Goal: Information Seeking & Learning: Learn about a topic

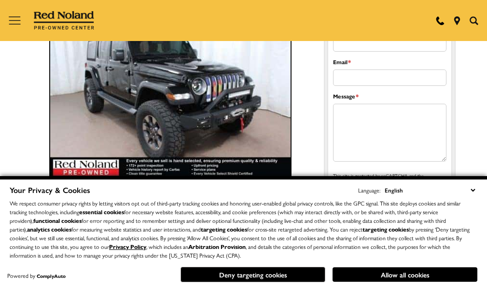
drag, startPoint x: 0, startPoint y: 0, endPoint x: 192, endPoint y: 138, distance: 236.8
click at [192, 138] on img at bounding box center [171, 97] width 242 height 161
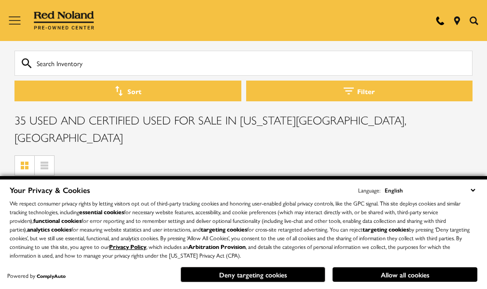
scroll to position [97, 0]
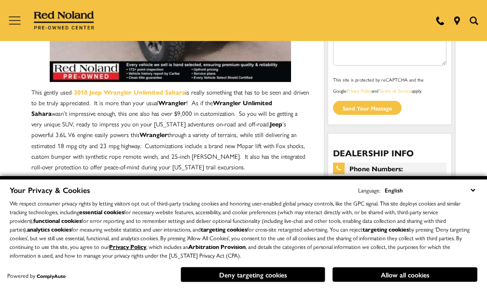
scroll to position [193, 0]
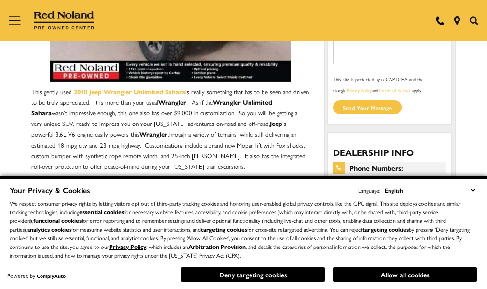
click at [286, 277] on button "Deny targeting cookies" at bounding box center [253, 274] width 145 height 15
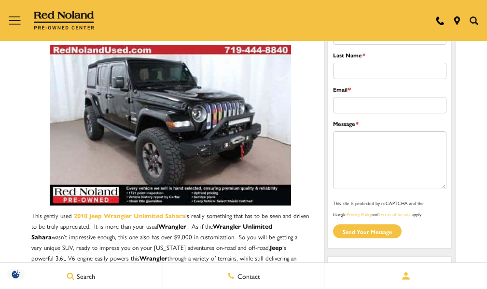
scroll to position [48, 0]
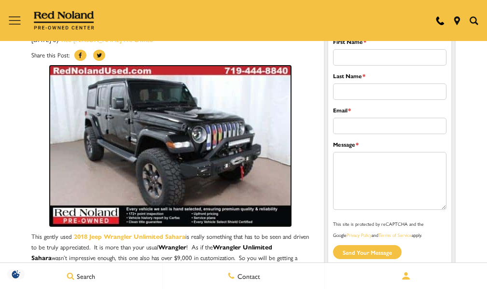
click at [167, 185] on img at bounding box center [171, 146] width 242 height 161
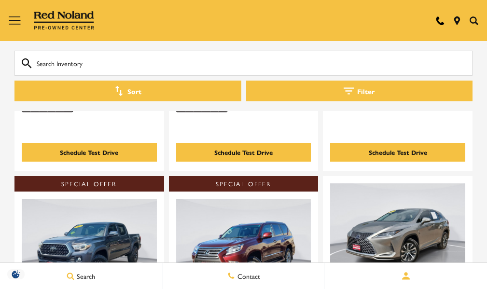
scroll to position [449, 0]
